Goal: Check status: Check status

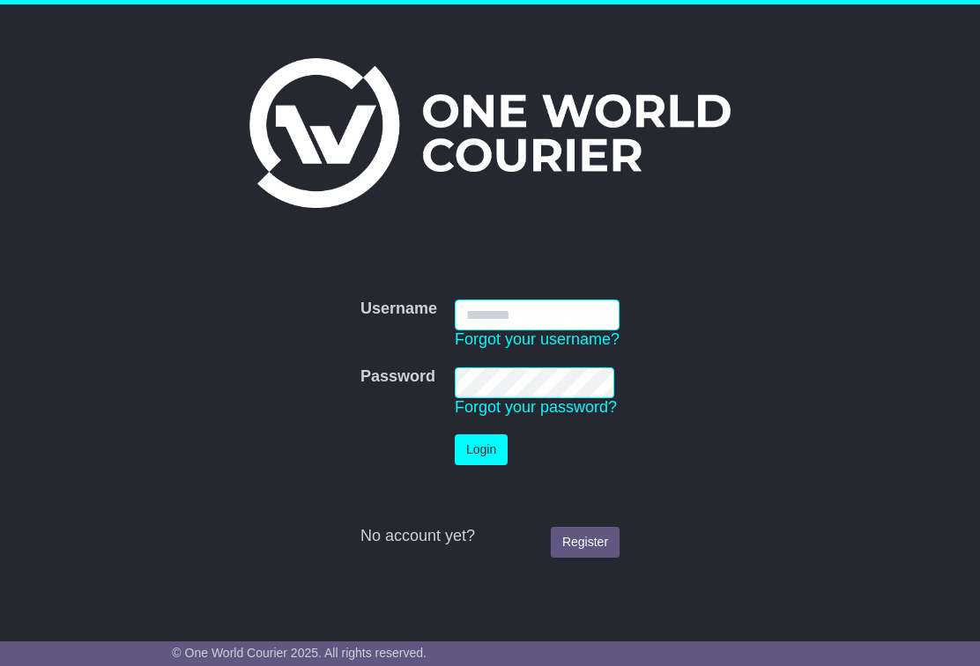
type input "**********"
click at [484, 449] on button "Login" at bounding box center [481, 449] width 53 height 31
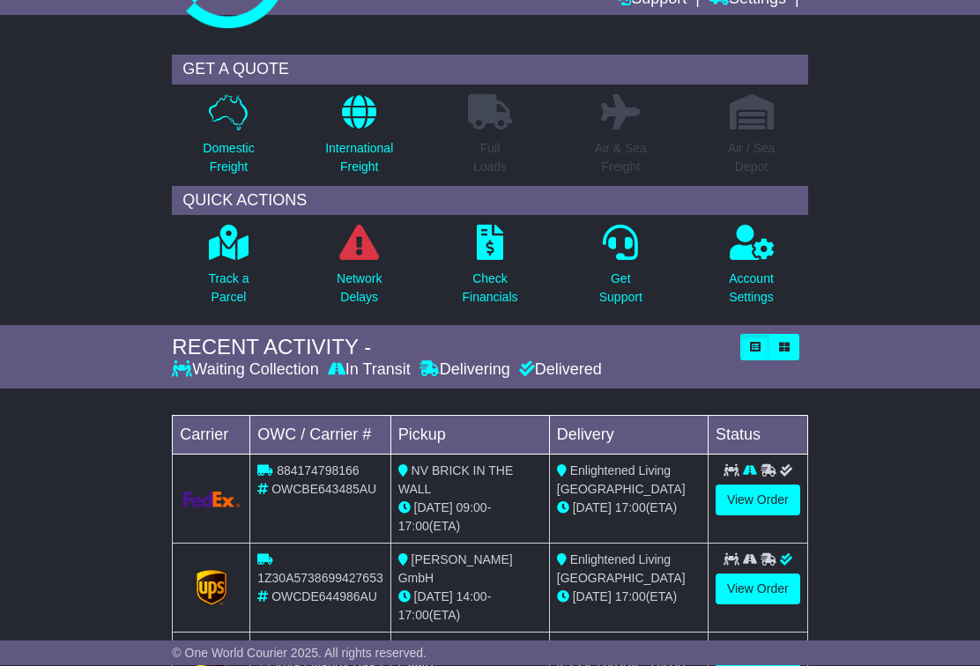
scroll to position [115, 0]
click at [761, 496] on link "View Order" at bounding box center [757, 499] width 85 height 31
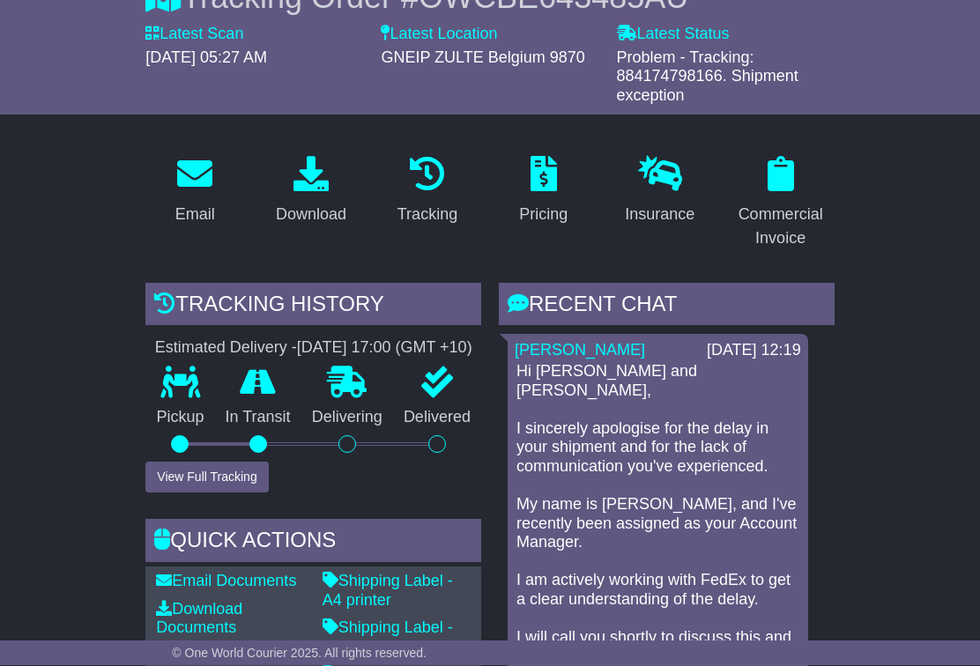
scroll to position [218, 0]
click at [219, 492] on button "View Full Tracking" at bounding box center [206, 477] width 122 height 31
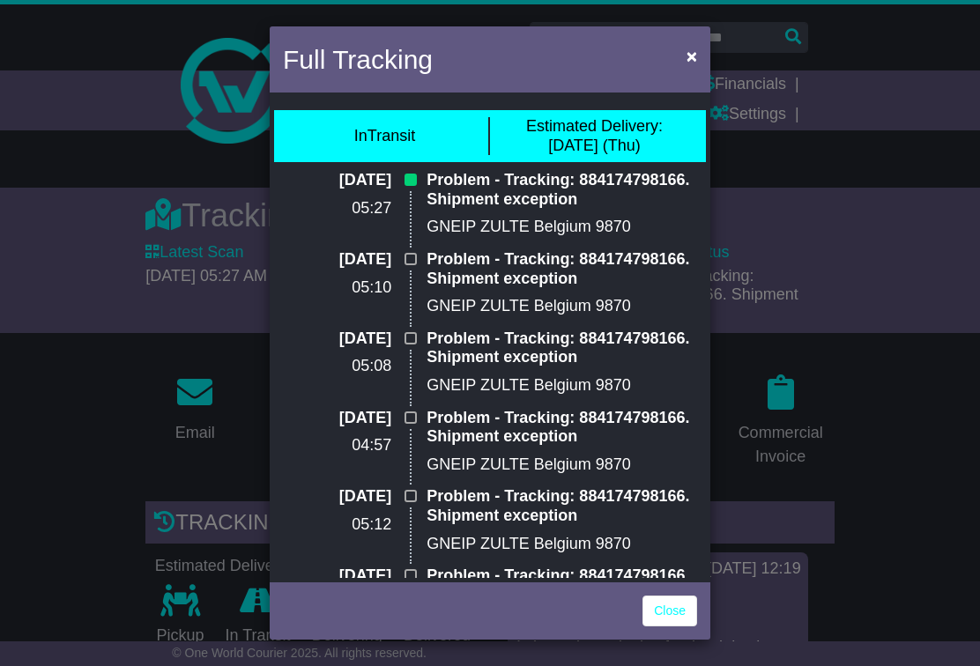
scroll to position [0, 0]
click at [691, 59] on span "×" at bounding box center [691, 56] width 11 height 20
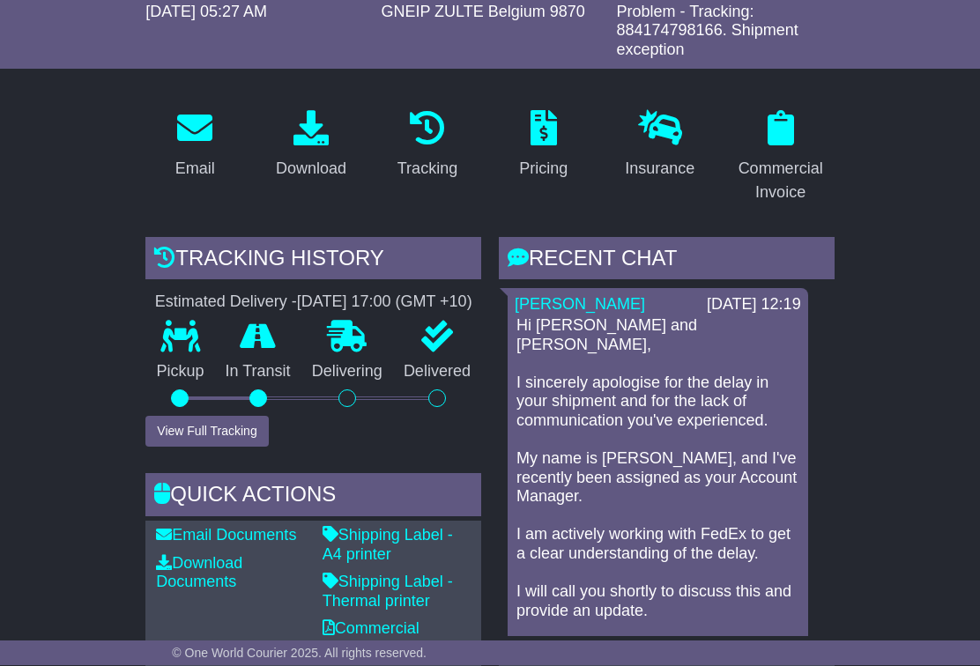
scroll to position [264, 0]
click at [197, 447] on button "View Full Tracking" at bounding box center [206, 431] width 122 height 31
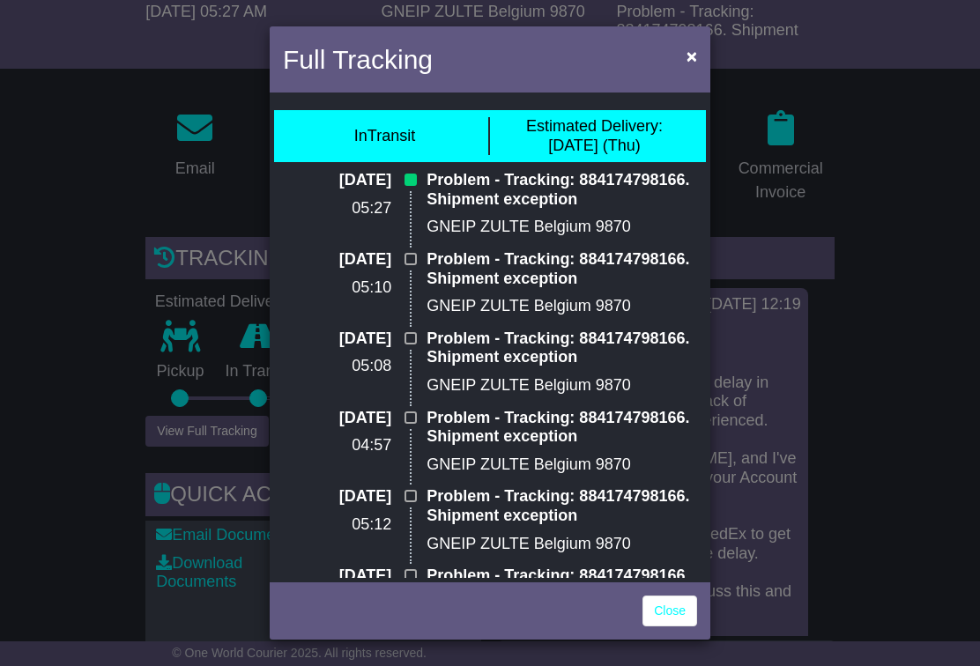
click at [690, 63] on span "×" at bounding box center [691, 56] width 11 height 20
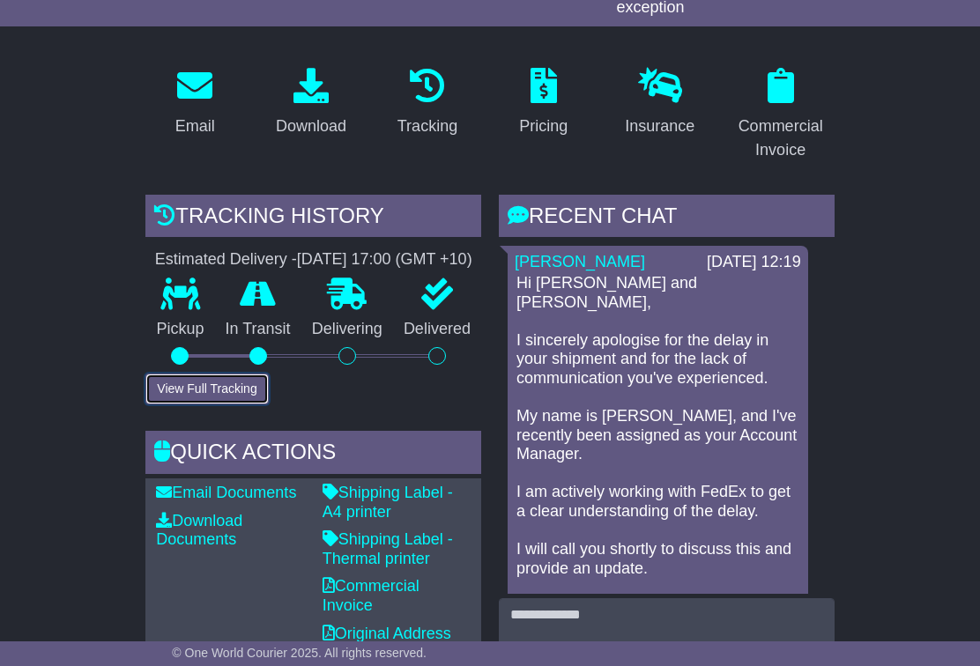
scroll to position [306, 0]
